Goal: Task Accomplishment & Management: Check status

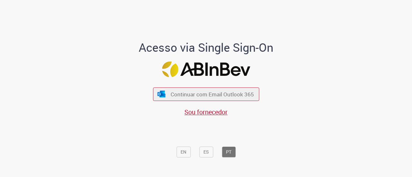
click at [313, 105] on div "Acesso via Single Sign-On Continuar com Email Outlook 365 Sou fornecedor EN ES …" at bounding box center [206, 91] width 376 height 175
click at [323, 42] on div "Acesso via Single Sign-On Continuar com Email Outlook 365 Sou fornecedor EN ES …" at bounding box center [206, 91] width 376 height 175
click at [364, 70] on div "Acesso via Single Sign-On Continuar com Email Outlook 365 Sou fornecedor EN ES …" at bounding box center [206, 91] width 376 height 175
click at [374, 92] on div "Acesso via Single Sign-On Continuar com Email Outlook 365 Sou fornecedor EN ES …" at bounding box center [206, 91] width 376 height 175
click at [300, 115] on div "Acesso via Single Sign-On Continuar com Email Outlook 365 Sou fornecedor EN ES …" at bounding box center [206, 91] width 376 height 175
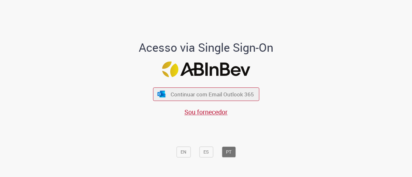
drag, startPoint x: 324, startPoint y: 125, endPoint x: 319, endPoint y: 129, distance: 5.7
click at [324, 125] on div "Acesso via Single Sign-On Continuar com Email Outlook 365 Sou fornecedor EN ES …" at bounding box center [206, 91] width 376 height 175
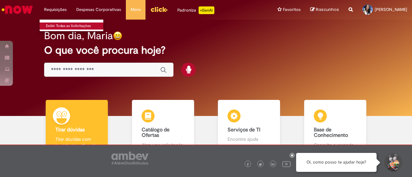
click at [60, 25] on link "Exibir Todas as Solicitações" at bounding box center [75, 26] width 71 height 7
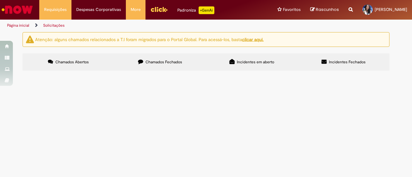
click at [0, 0] on section "Itens solicitados Exportar como PDF Exportar como Excel Exportar como CSV Itens…" at bounding box center [0, 0] width 0 height 0
click at [141, 141] on main "Solicitações Atenção: alguns chamados relacionados a T.I foram migrados para o …" at bounding box center [206, 104] width 412 height 145
